Goal: Task Accomplishment & Management: Manage account settings

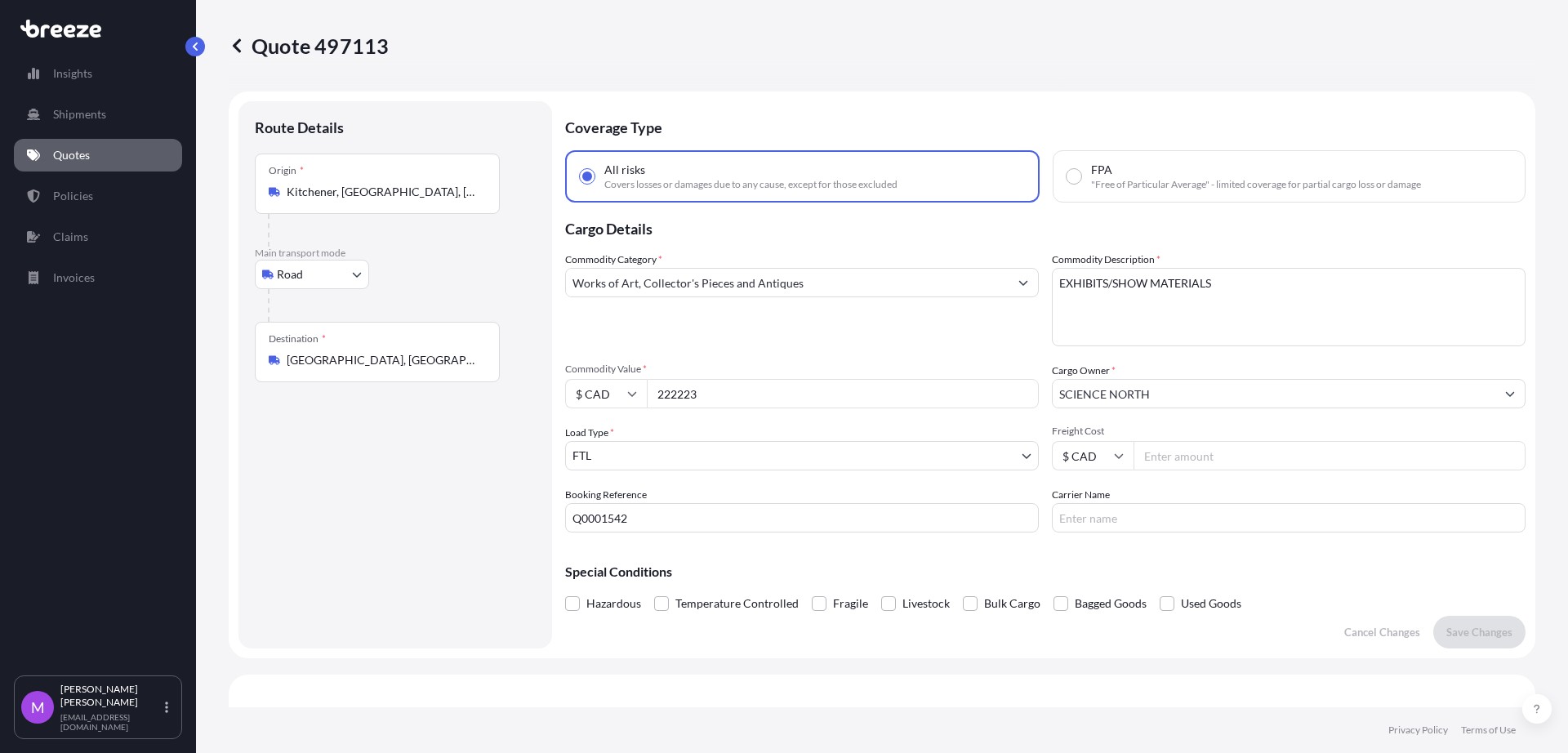
select select "Road"
select select "2"
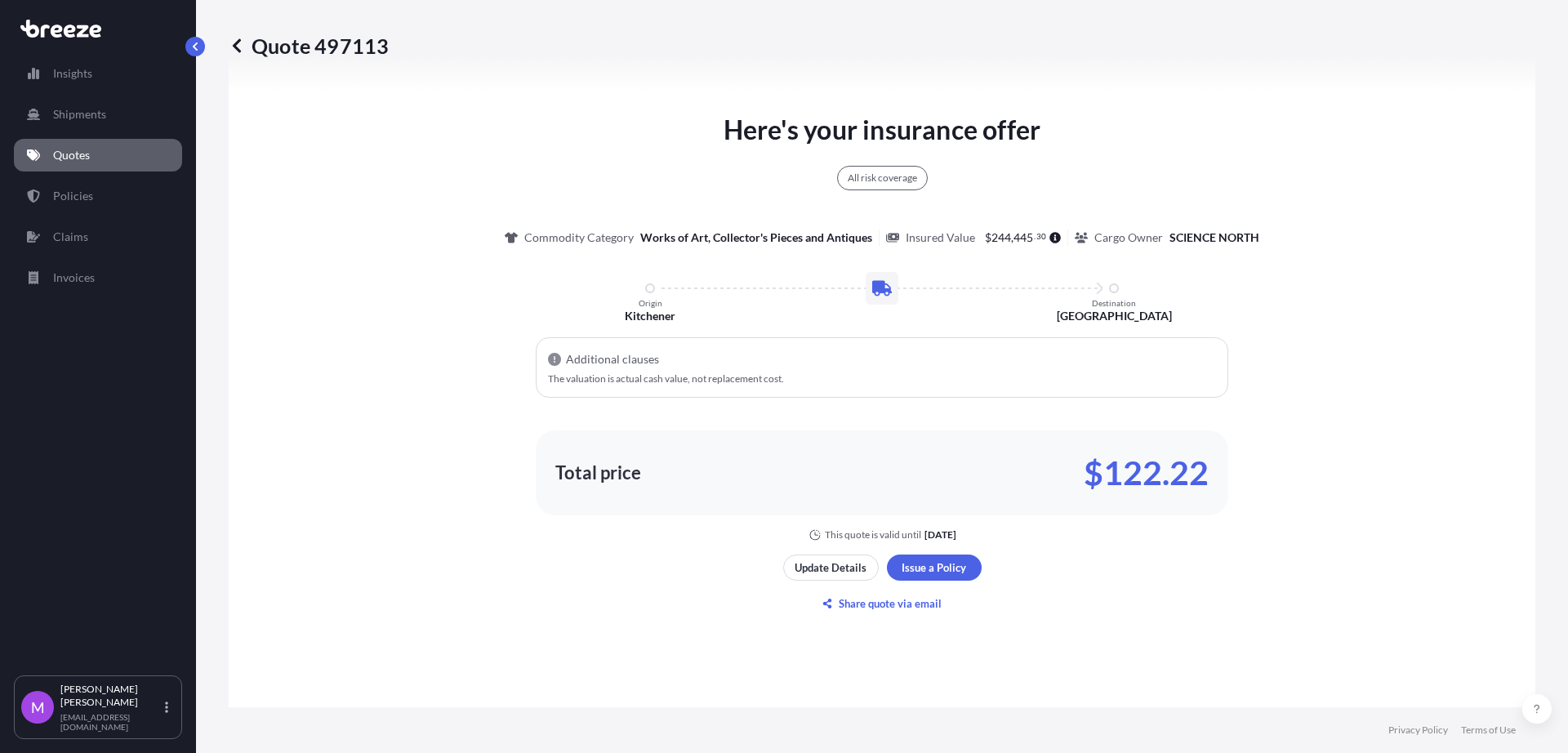
scroll to position [919, 0]
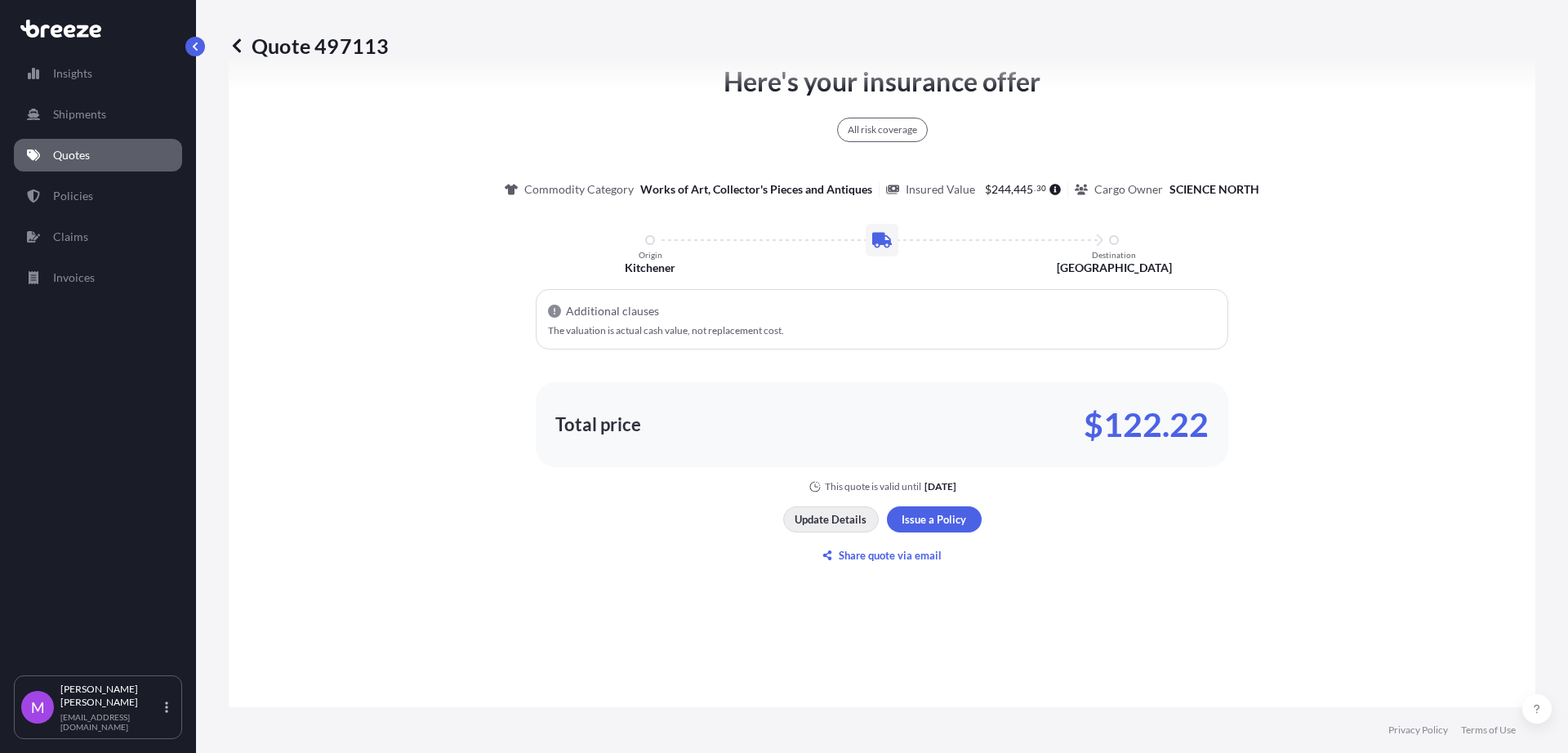
click at [787, 506] on button "Update Details" at bounding box center [831, 519] width 96 height 26
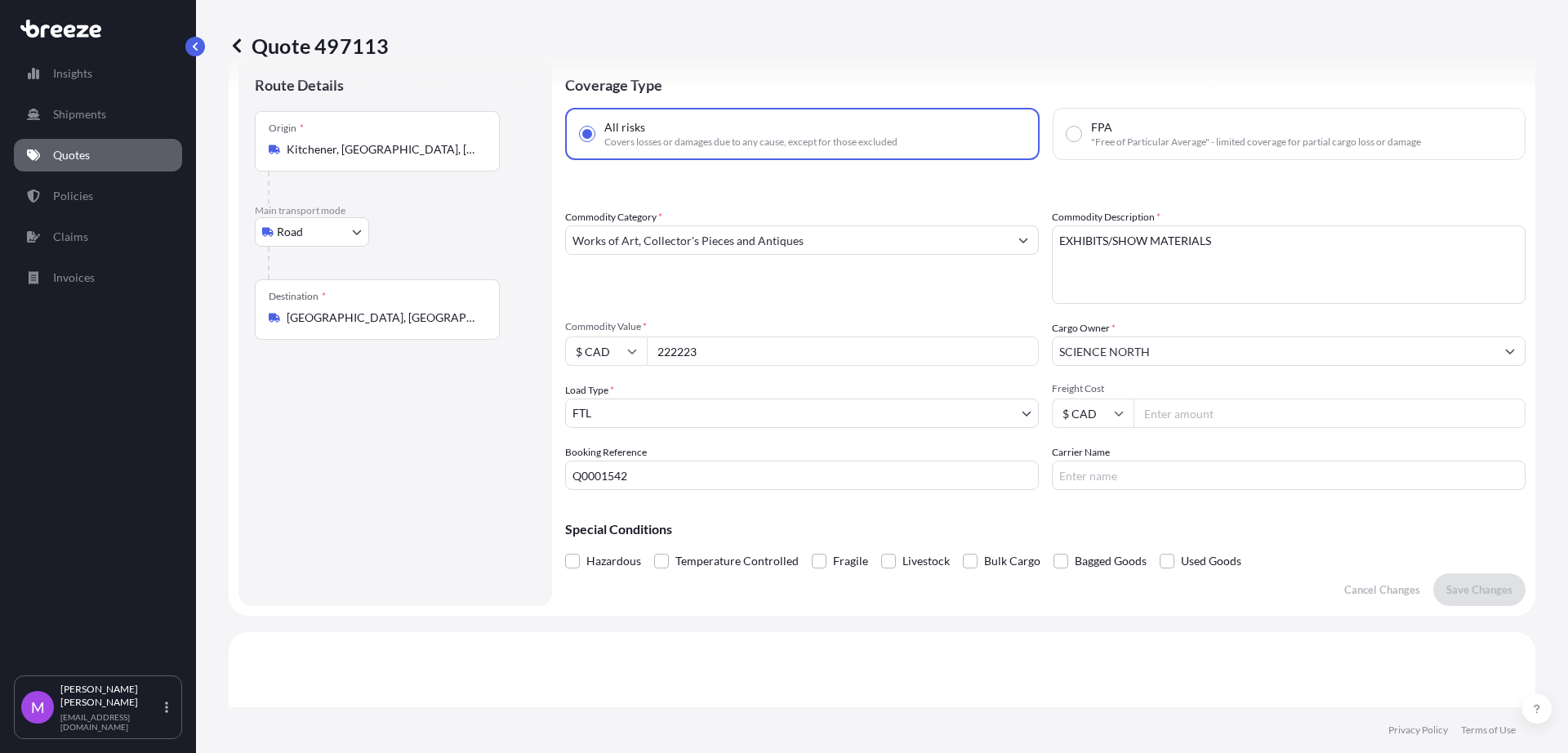
scroll to position [26, 0]
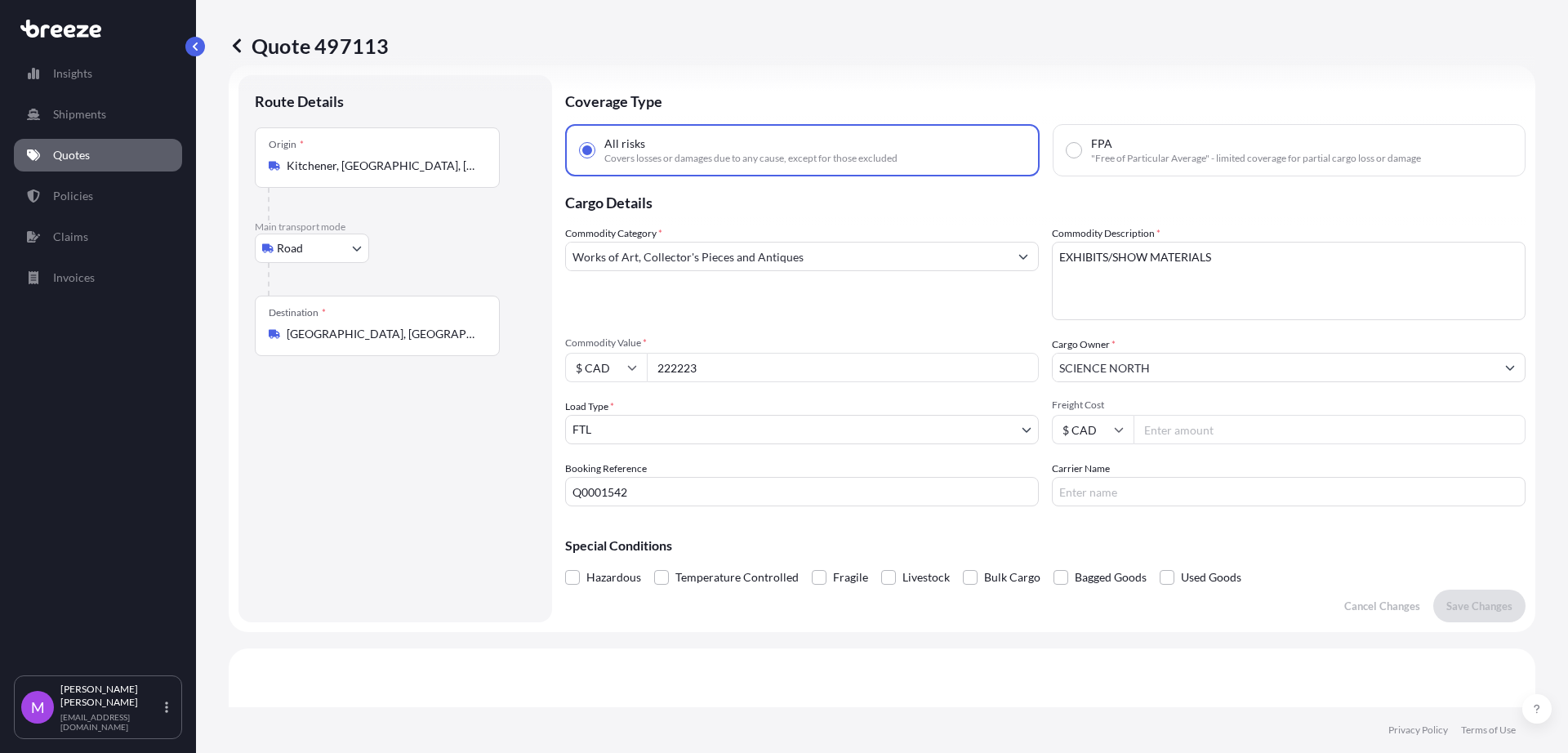
click at [706, 368] on input "222223" at bounding box center [843, 367] width 392 height 29
drag, startPoint x: 738, startPoint y: 367, endPoint x: 647, endPoint y: 373, distance: 91.2
click at [594, 362] on div "$ CAD 222223" at bounding box center [801, 367] width 474 height 29
paste input "number"
click at [677, 367] on input "Commodity Value *" at bounding box center [843, 367] width 392 height 29
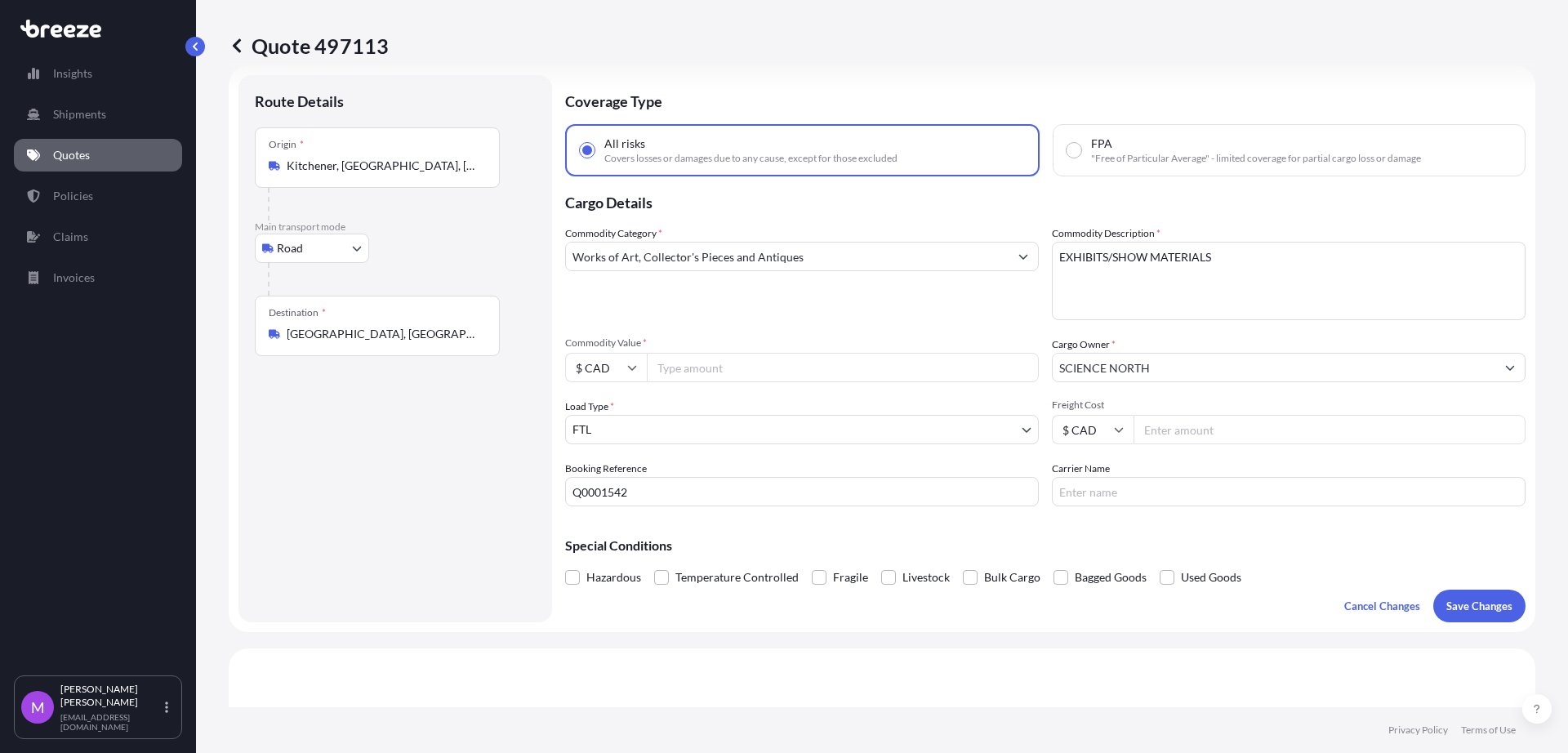
paste input "666667"
type input "666667"
click at [389, 499] on div "Route Details Place of loading Road Road Rail Origin * Kitchener, [GEOGRAPHIC_D…" at bounding box center [395, 348] width 281 height 515
click at [793, 370] on input "666667" at bounding box center [843, 367] width 392 height 29
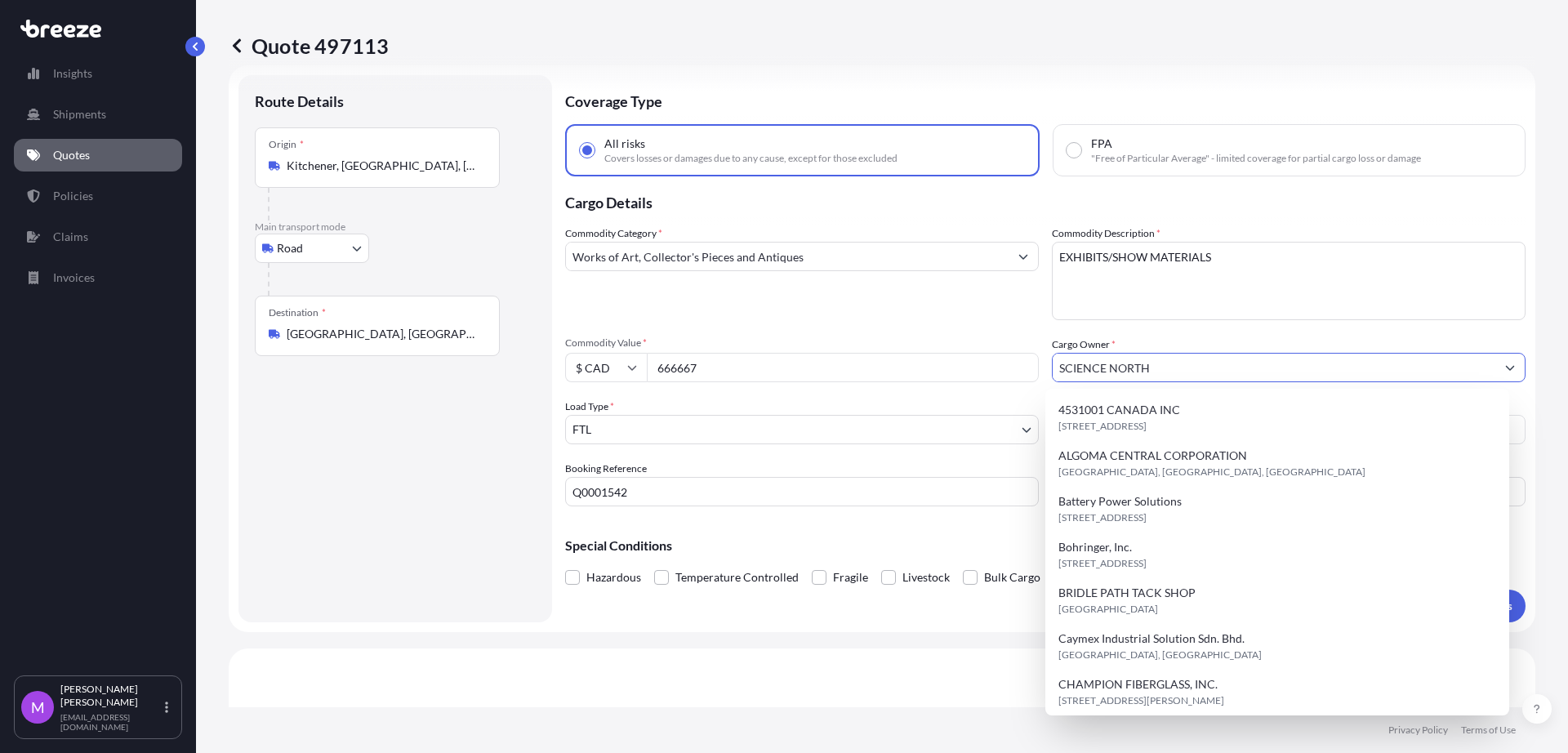
drag, startPoint x: 456, startPoint y: 488, endPoint x: 466, endPoint y: 487, distance: 10.0
click at [456, 487] on div "Route Details Place of loading Road Road Rail Origin * Kitchener, [GEOGRAPHIC_D…" at bounding box center [395, 348] width 281 height 515
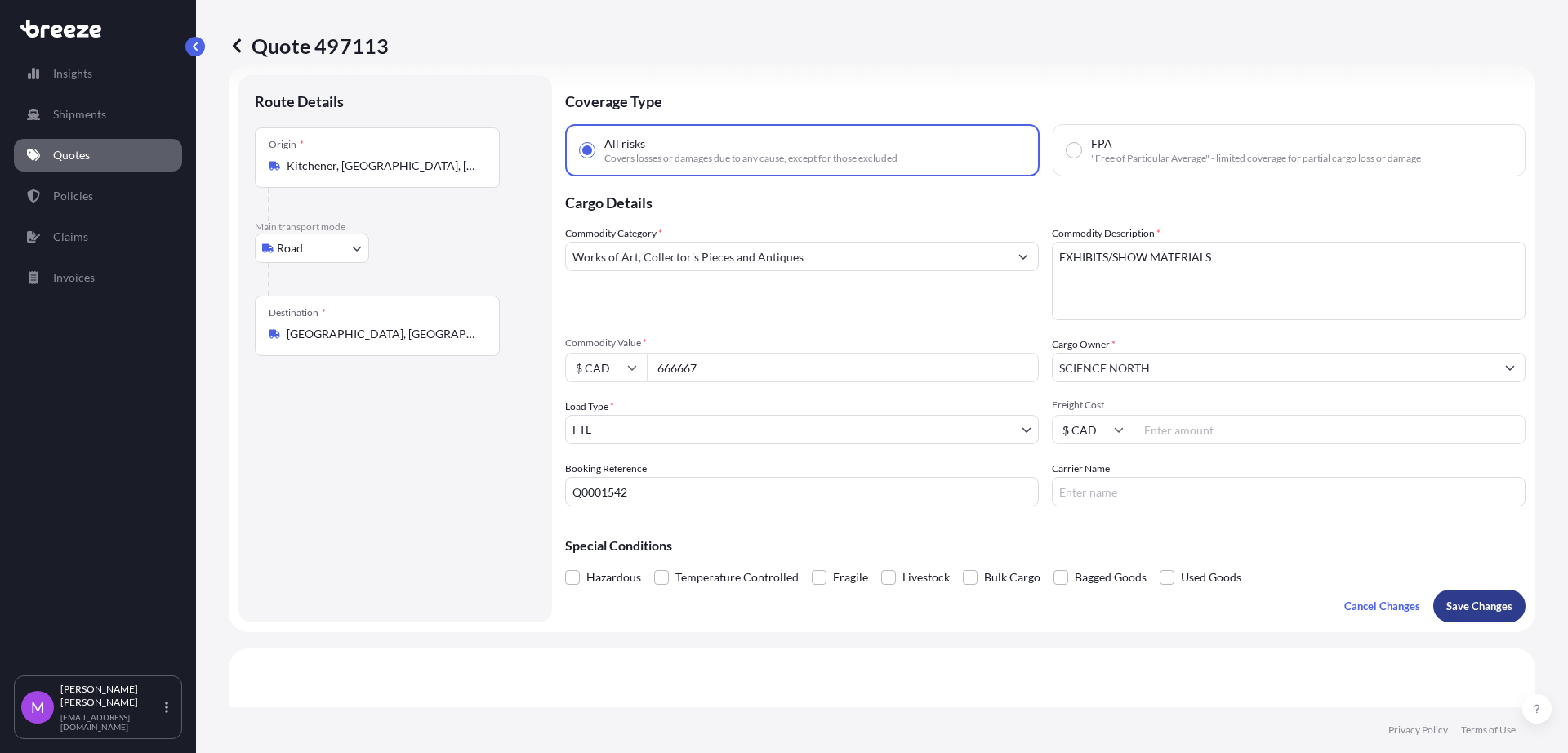
click at [1483, 609] on p "Save Changes" at bounding box center [1479, 606] width 66 height 16
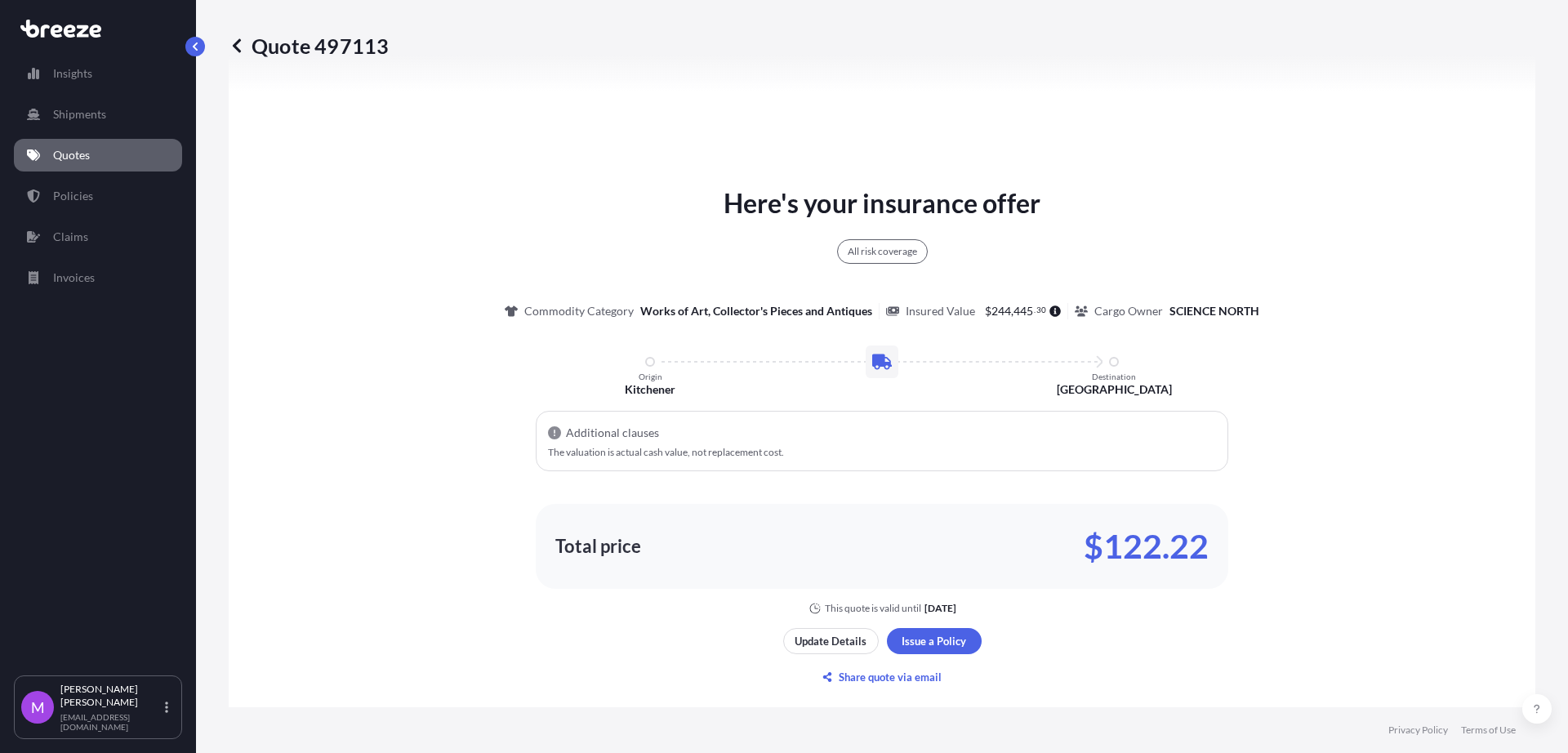
select select "Road"
select select "2"
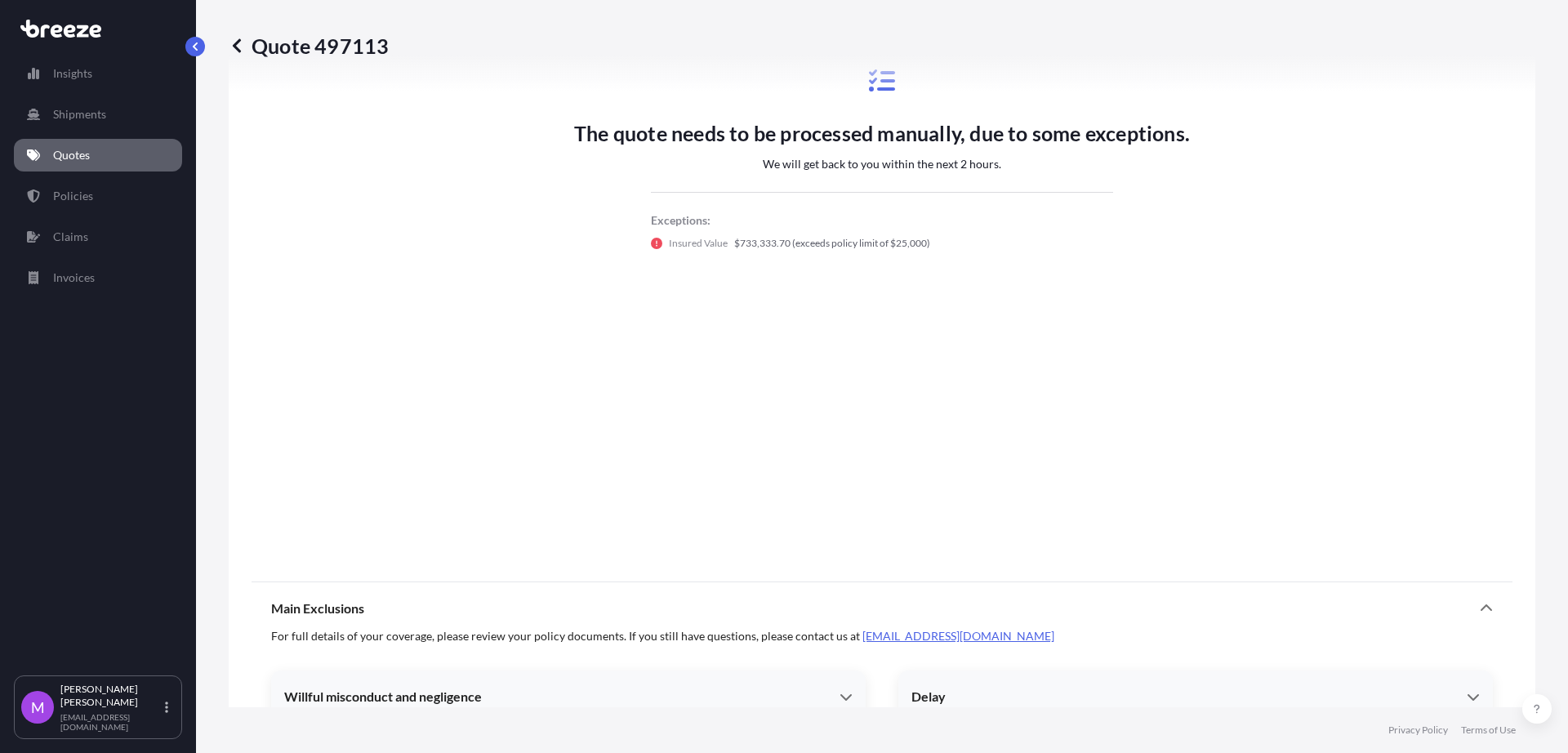
scroll to position [900, 0]
